Goal: Task Accomplishment & Management: Complete application form

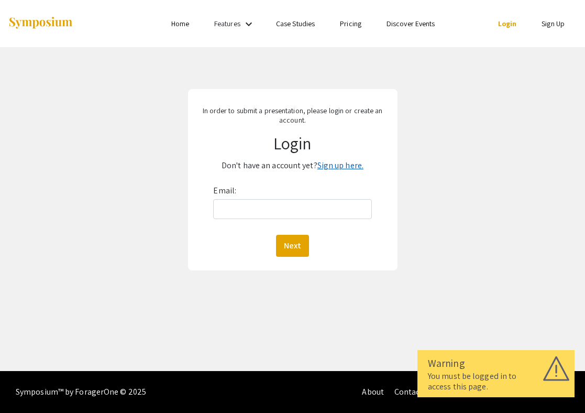
click at [338, 165] on link "Sign up here." at bounding box center [340, 165] width 46 height 11
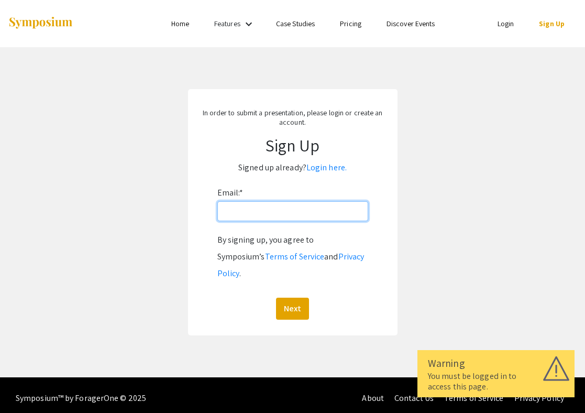
click at [301, 216] on input "Email: *" at bounding box center [292, 211] width 151 height 20
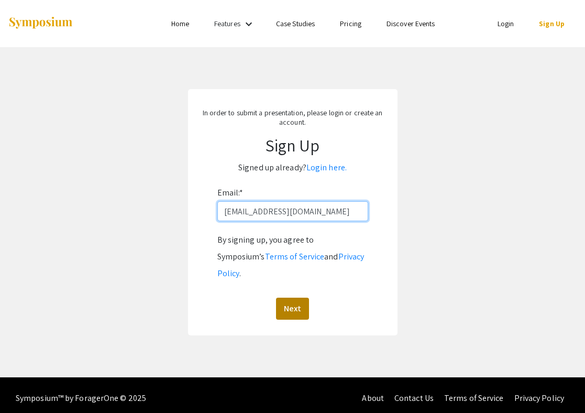
type input "[EMAIL_ADDRESS][DOMAIN_NAME]"
click at [297, 297] on button "Next" at bounding box center [292, 308] width 33 height 22
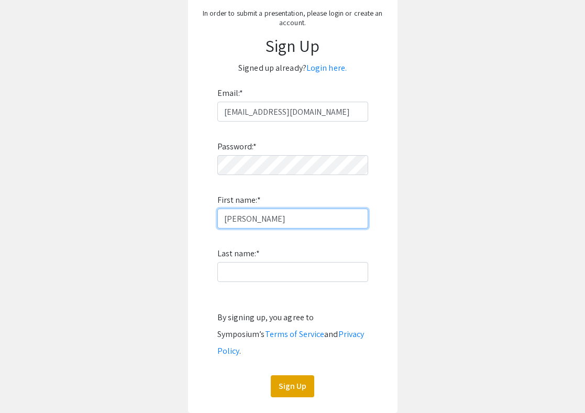
scroll to position [107, 0]
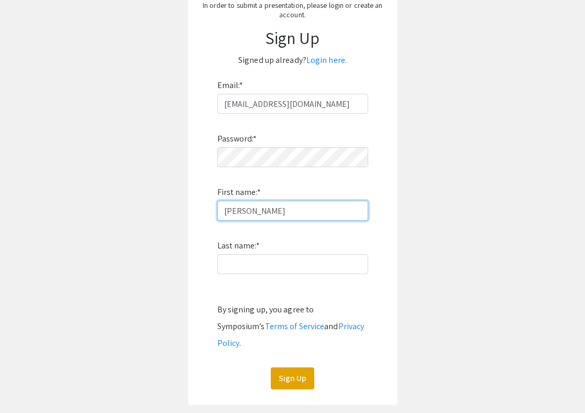
type input "[PERSON_NAME]"
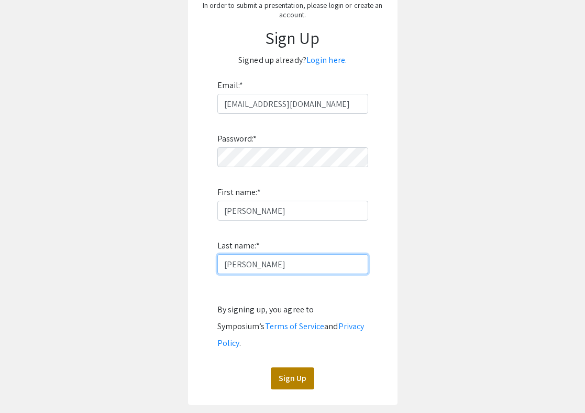
type input "[PERSON_NAME]"
click at [291, 367] on button "Sign Up" at bounding box center [292, 378] width 43 height 22
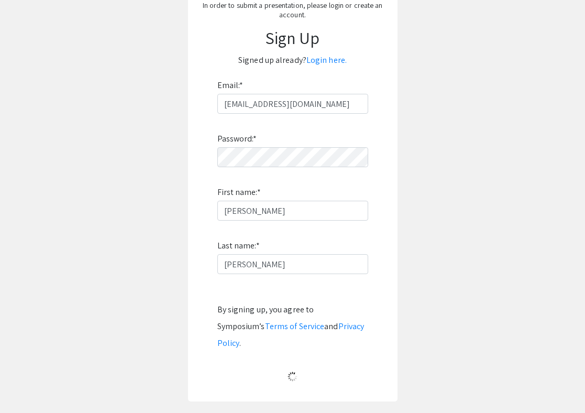
scroll to position [0, 0]
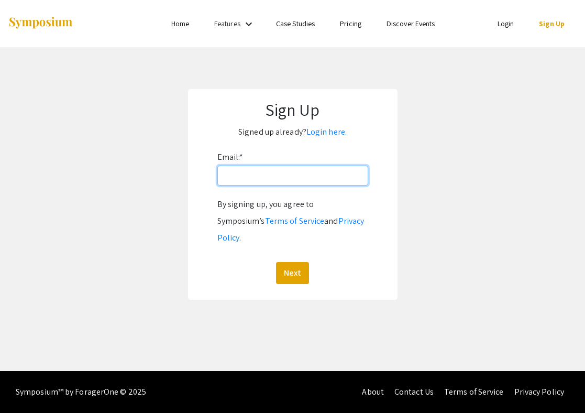
click at [313, 181] on input "Email: *" at bounding box center [292, 175] width 151 height 20
type input "amanocchio@st"
type input "[EMAIL_ADDRESS][DOMAIN_NAME]"
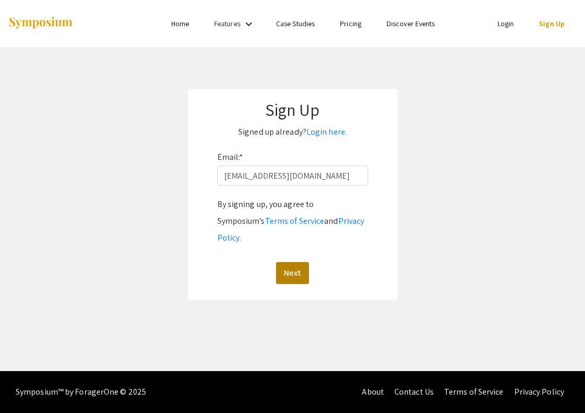
click at [293, 262] on button "Next" at bounding box center [292, 273] width 33 height 22
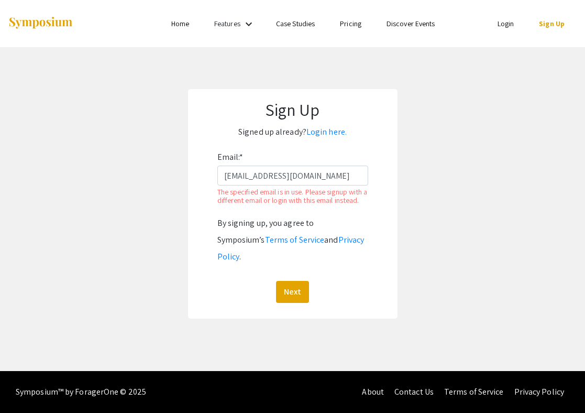
click at [393, 147] on div "Sign Up Signed up already? Login here. Email: * amanocchio@student.bridgew.edu …" at bounding box center [292, 203] width 209 height 229
click at [329, 130] on link "Login here." at bounding box center [326, 131] width 40 height 11
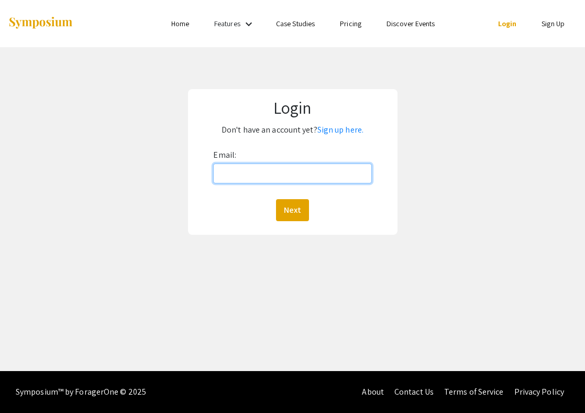
type input "[EMAIL_ADDRESS][DOMAIN_NAME]"
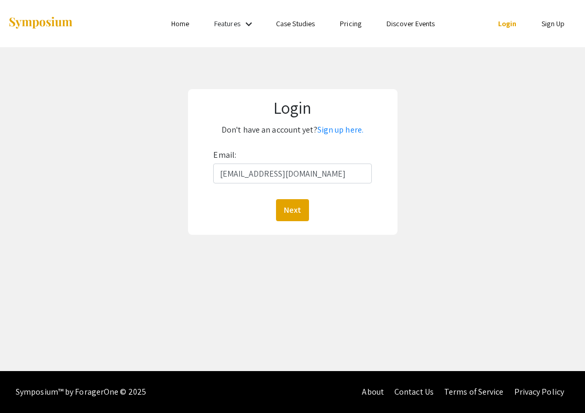
click at [292, 209] on button "Next" at bounding box center [292, 210] width 33 height 22
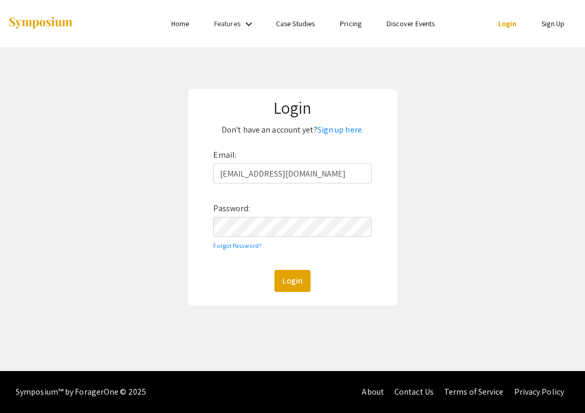
click at [292, 280] on button "Login" at bounding box center [292, 281] width 36 height 22
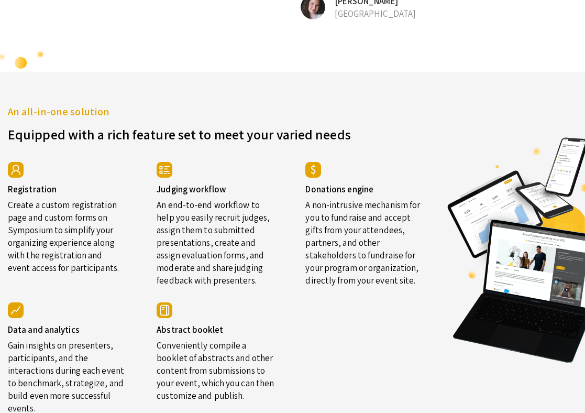
scroll to position [1332, 0]
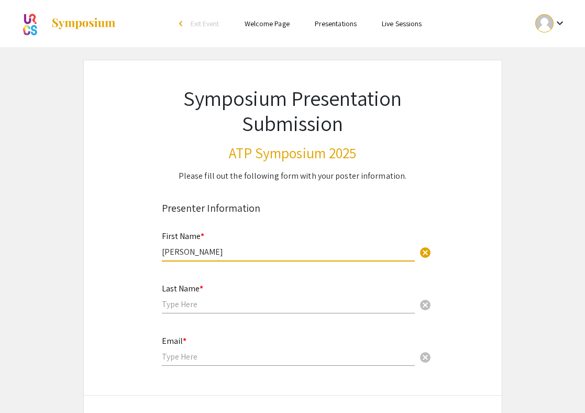
type input "[PERSON_NAME]"
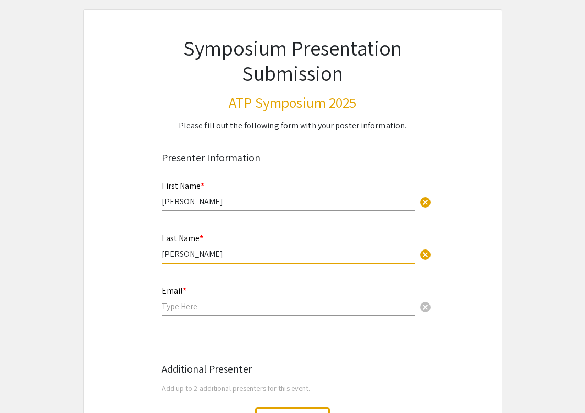
scroll to position [63, 0]
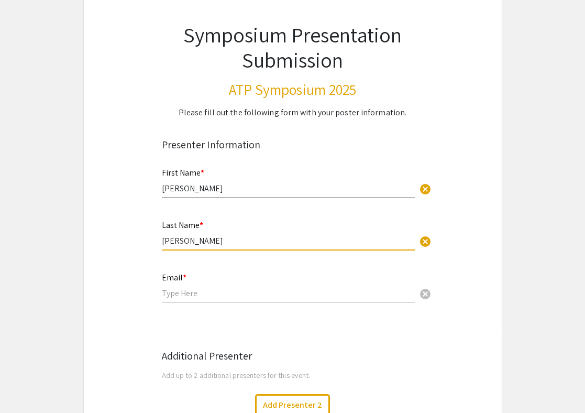
type input "[PERSON_NAME]"
click at [252, 287] on div "Email * cancel" at bounding box center [288, 282] width 253 height 40
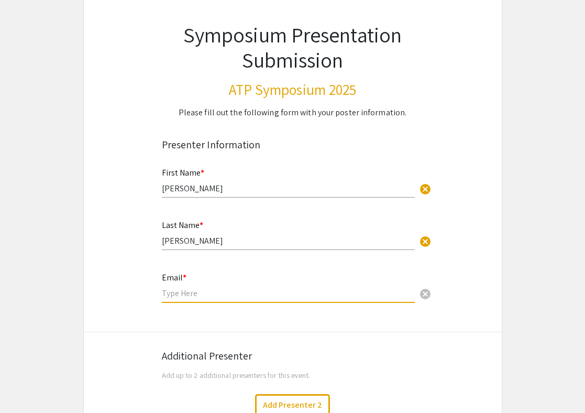
click at [252, 289] on input "email" at bounding box center [288, 292] width 253 height 11
type input "[EMAIL_ADDRESS][DOMAIN_NAME]"
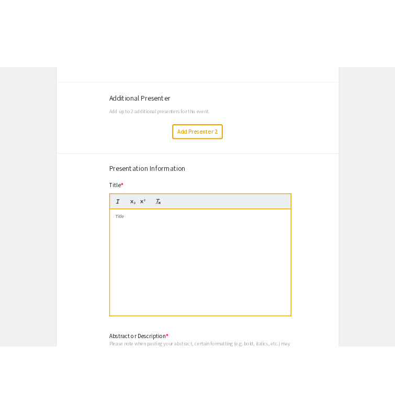
scroll to position [375, 0]
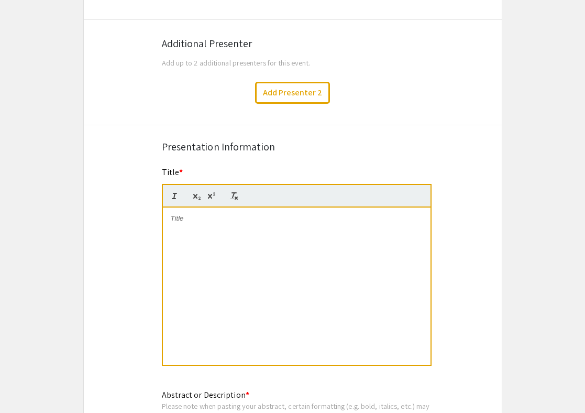
click at [328, 222] on p at bounding box center [297, 218] width 252 height 9
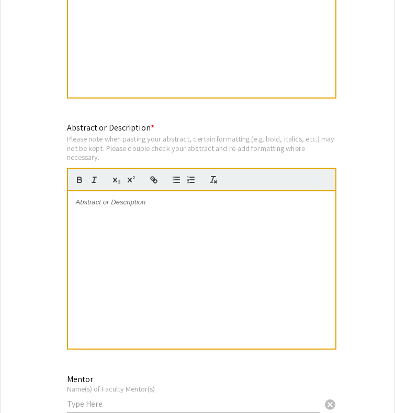
scroll to position [659, 0]
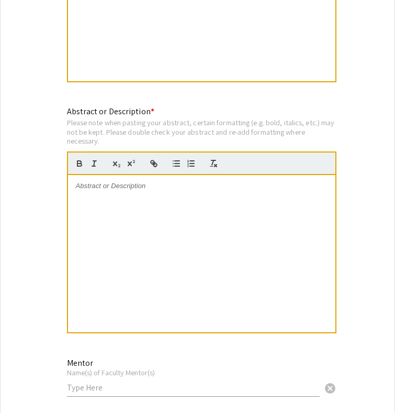
click at [271, 195] on div at bounding box center [202, 253] width 268 height 157
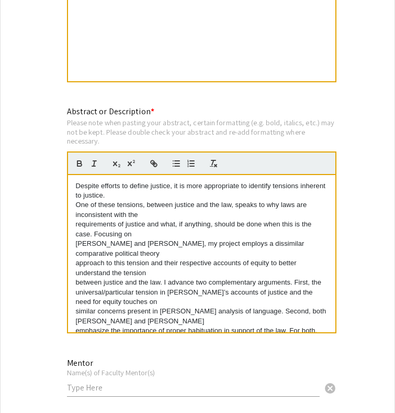
scroll to position [0, 0]
click at [76, 207] on p "One of these tensions, between justice and the law, speaks to why laws are inco…" at bounding box center [202, 209] width 252 height 19
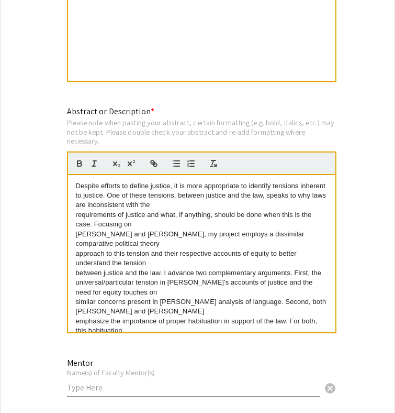
click at [75, 215] on div "Despite efforts to define justice, it is more appropriate to identify tensions …" at bounding box center [202, 253] width 268 height 157
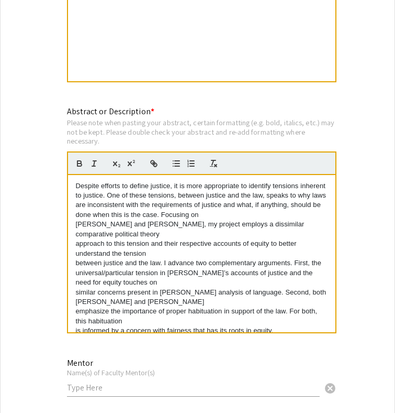
click at [77, 224] on p "[PERSON_NAME] and [PERSON_NAME], my project employs a dissimilar comparative po…" at bounding box center [202, 228] width 252 height 19
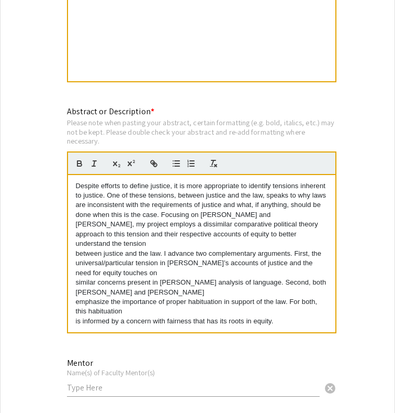
click at [76, 232] on p "approach to this tension and their respective accounts of equity to better unde…" at bounding box center [202, 238] width 252 height 19
click at [76, 233] on p "Despite efforts to define justice, it is more appropriate to identify tensions …" at bounding box center [202, 215] width 252 height 68
click at [74, 244] on div "Despite efforts to define justice, it is more appropriate to identify tensions …" at bounding box center [202, 253] width 268 height 157
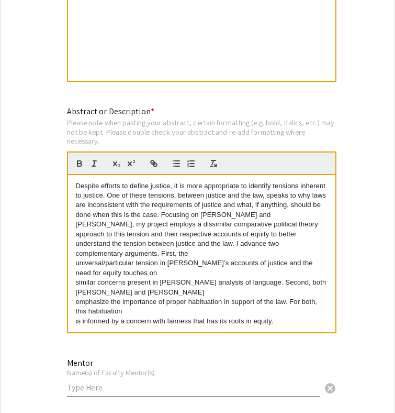
click at [76, 258] on p "universal/particular tension in [PERSON_NAME]’s accounts of justice and the nee…" at bounding box center [202, 267] width 252 height 19
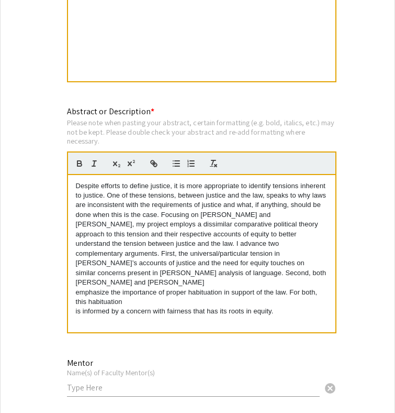
click at [76, 262] on p "Despite efforts to define justice, it is more appropriate to identify tensions …" at bounding box center [202, 224] width 252 height 87
click at [75, 273] on div "Despite efforts to define justice, it is more appropriate to identify tensions …" at bounding box center [202, 253] width 268 height 157
click at [76, 273] on p "Despite efforts to define justice, it is more appropriate to identify tensions …" at bounding box center [202, 234] width 252 height 106
click at [77, 287] on p "emphasize the importance of proper habituation in support of the law. For both,…" at bounding box center [202, 296] width 252 height 19
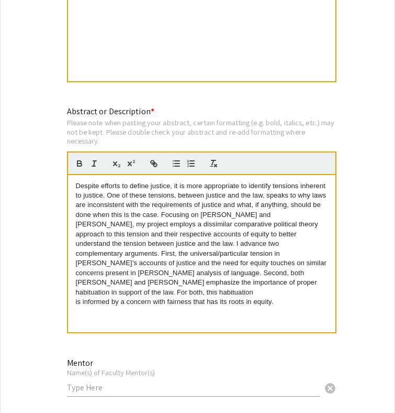
click at [73, 290] on div "Despite efforts to define justice, it is more appropriate to identify tensions …" at bounding box center [202, 253] width 268 height 157
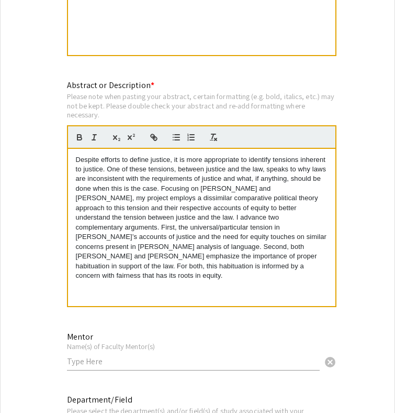
scroll to position [693, 0]
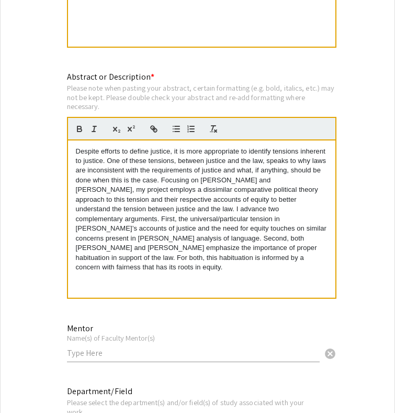
click at [157, 318] on div "Mentor Name(s) of Faculty Mentor(s) cancel" at bounding box center [193, 337] width 253 height 49
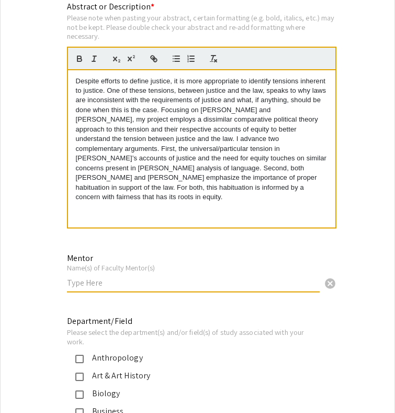
scroll to position [768, 0]
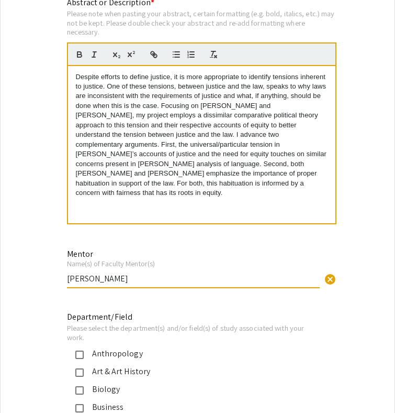
type input "[PERSON_NAME]"
click at [60, 295] on div "Mentor Name(s) of Faculty Mentor(s) [PERSON_NAME] cancel This field is required." at bounding box center [198, 273] width 278 height 53
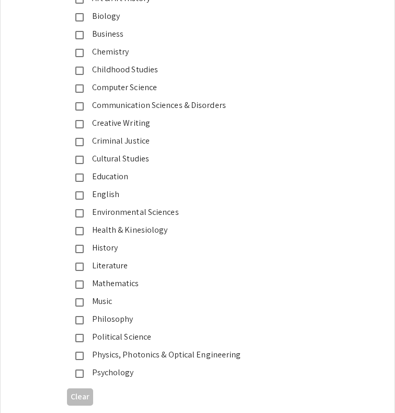
scroll to position [1176, 0]
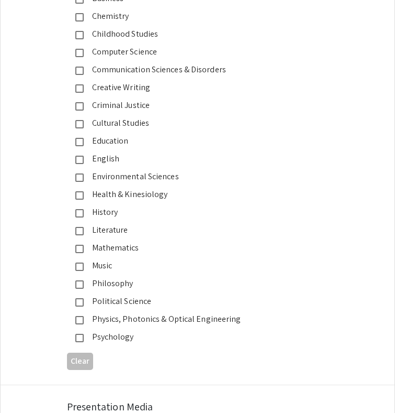
click at [81, 300] on mat-pseudo-checkbox at bounding box center [79, 302] width 8 height 8
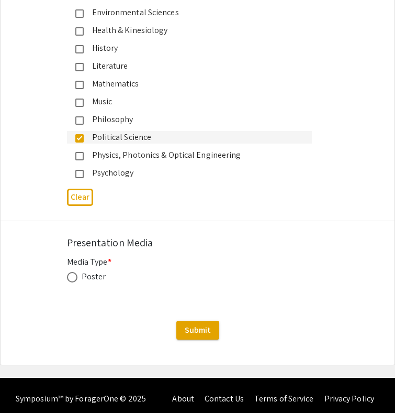
scroll to position [1347, 0]
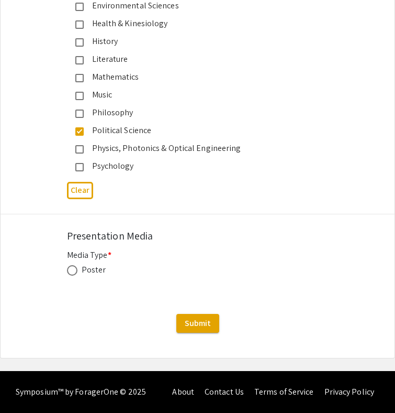
click at [72, 270] on span at bounding box center [72, 270] width 10 height 10
click at [72, 270] on input "radio" at bounding box center [72, 270] width 10 height 10
radio input "true"
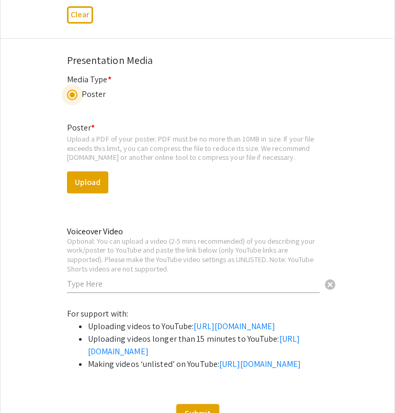
scroll to position [1522, 0]
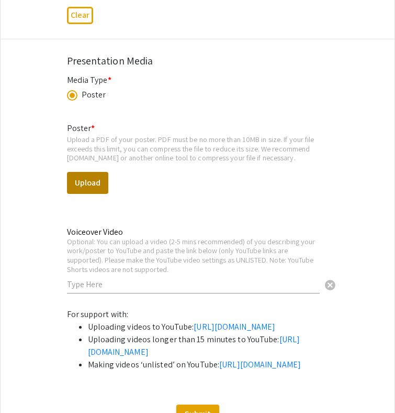
click at [83, 176] on button "Upload" at bounding box center [87, 183] width 41 height 22
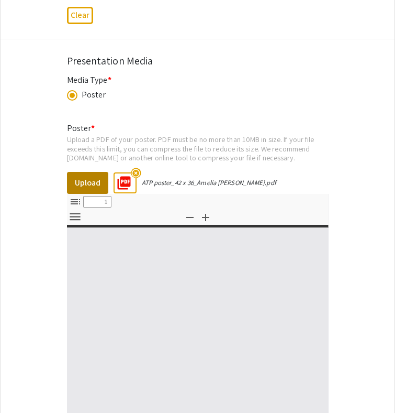
select select "custom"
type input "0"
select select "custom"
type input "1"
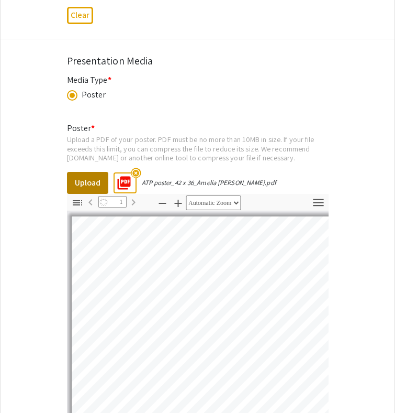
select select "auto"
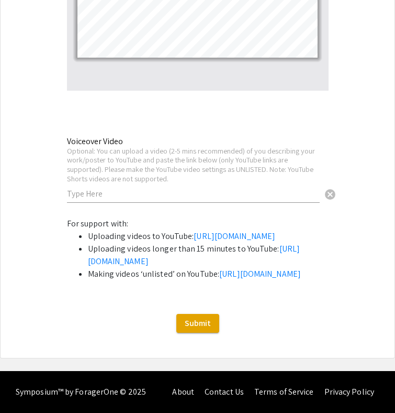
scroll to position [1947, 0]
click at [199, 328] on span "Submit" at bounding box center [198, 322] width 26 height 11
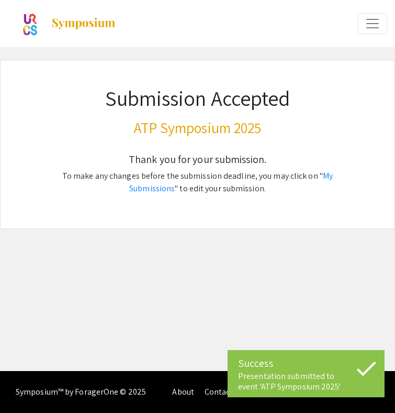
scroll to position [0, 0]
